Goal: Check status

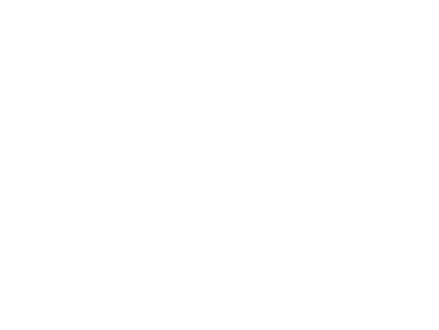
type input "[EMAIL_ADDRESS][DOMAIN_NAME]"
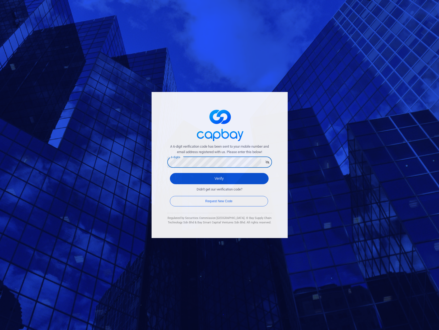
click at [216, 177] on button "Verify" at bounding box center [219, 178] width 99 height 11
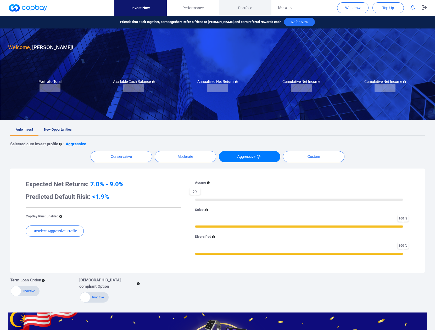
click at [246, 8] on span "Portfolio" at bounding box center [245, 8] width 14 height 6
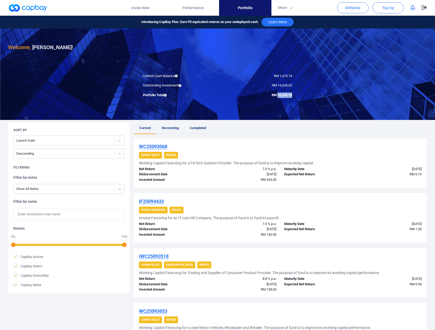
drag, startPoint x: 277, startPoint y: 95, endPoint x: 292, endPoint y: 96, distance: 14.7
click at [292, 96] on span "RM 16,235.76" at bounding box center [282, 95] width 20 height 4
copy span "16,235.76"
click at [423, 6] on icon "button" at bounding box center [423, 7] width 5 height 5
